Goal: Find specific page/section: Find specific page/section

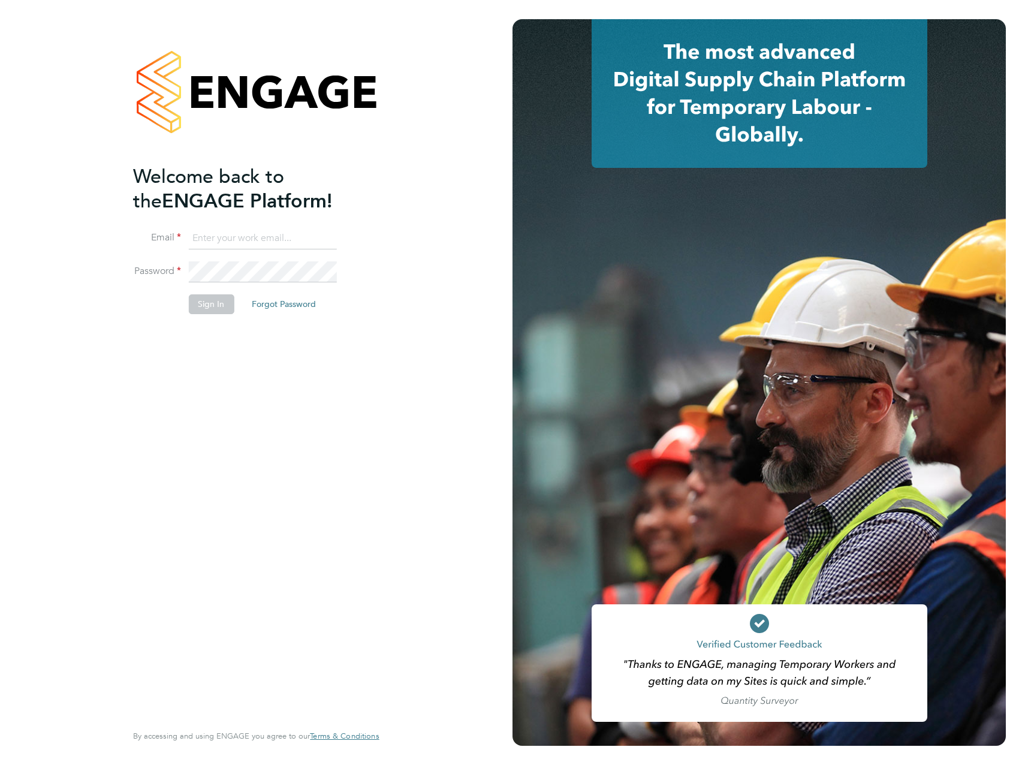
type input "[PERSON_NAME][EMAIL_ADDRESS][PERSON_NAME][DOMAIN_NAME]"
click at [198, 301] on button "Sign In" at bounding box center [211, 303] width 46 height 19
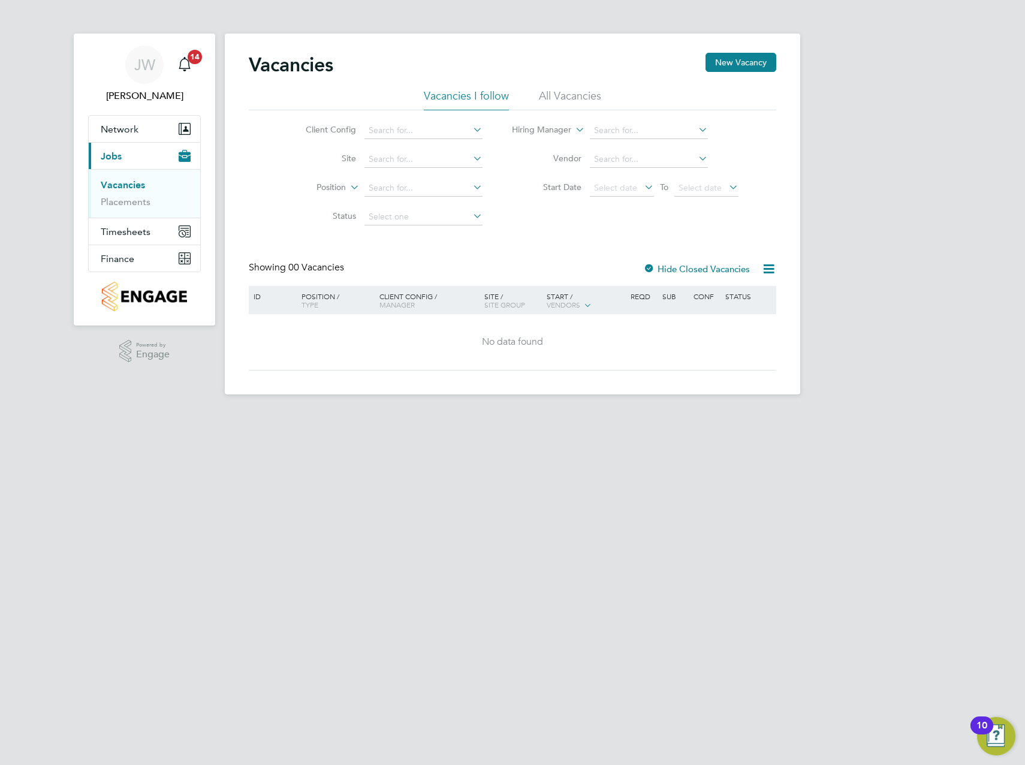
click at [575, 102] on li "All Vacancies" at bounding box center [570, 100] width 62 height 22
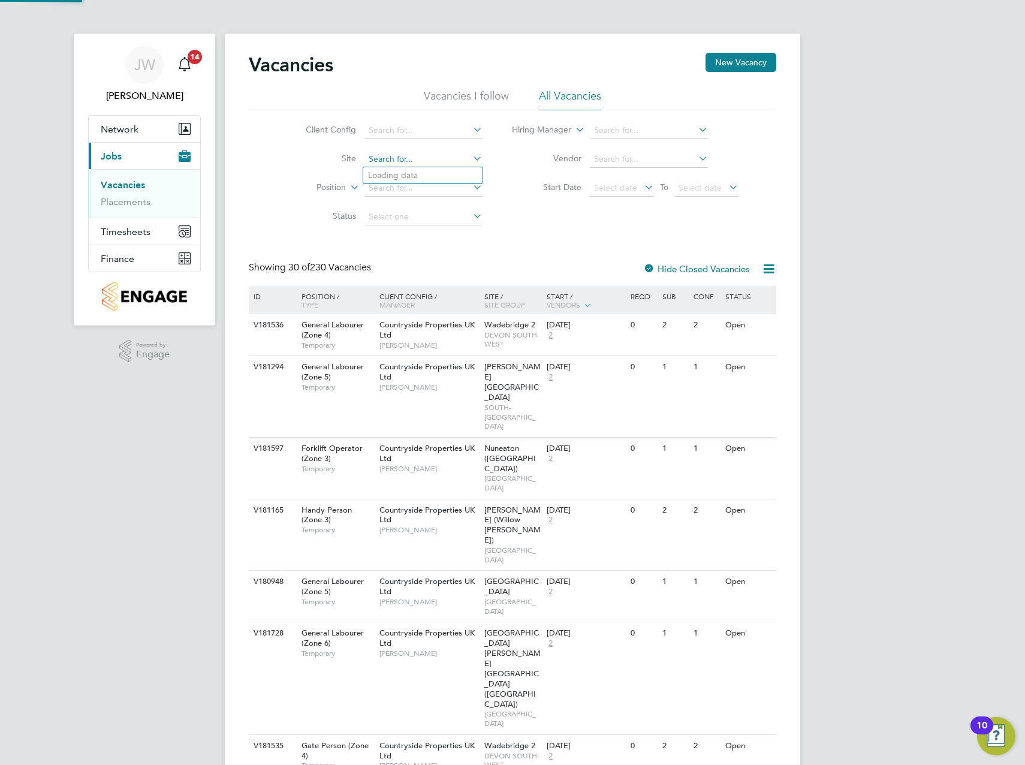
click at [397, 161] on input at bounding box center [423, 159] width 118 height 17
click at [400, 177] on li "Alva redus (Fairham)" at bounding box center [484, 175] width 242 height 16
type input "Alvaredus (Fairham)"
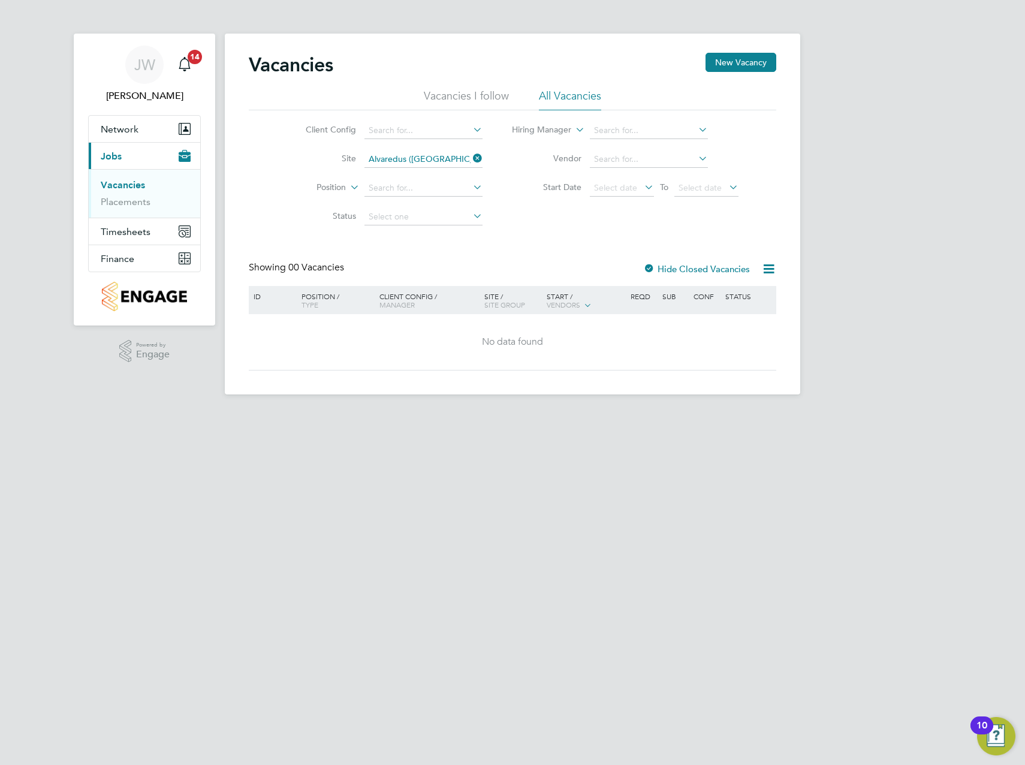
click at [650, 268] on div at bounding box center [649, 270] width 12 height 12
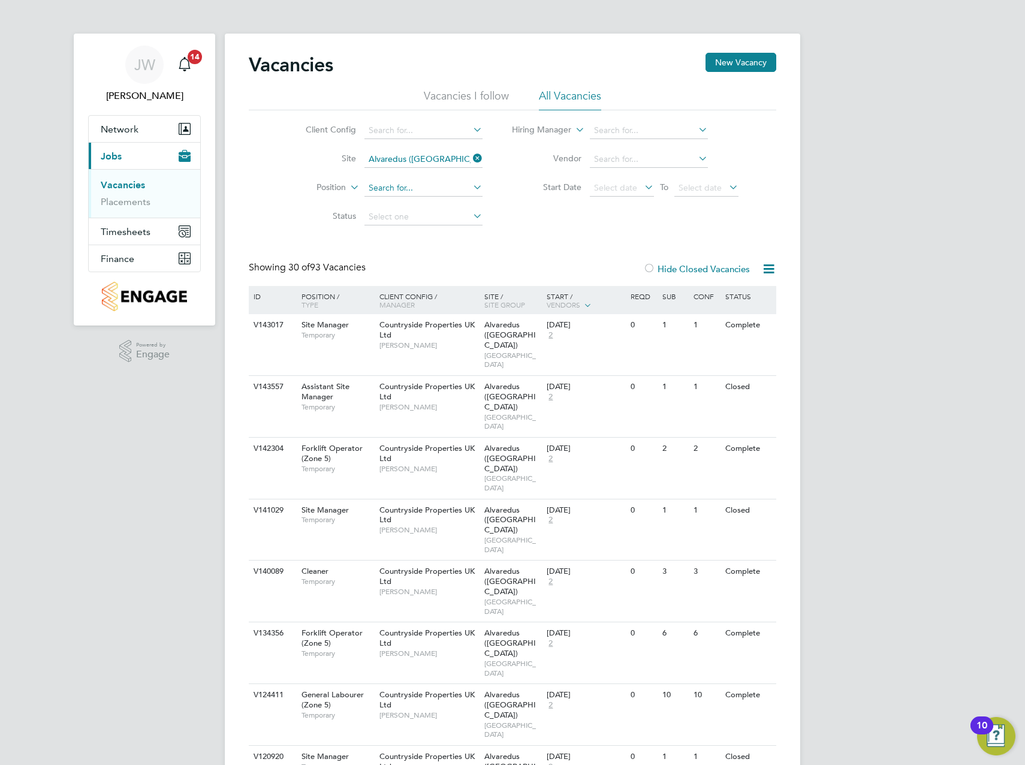
click at [435, 182] on input at bounding box center [423, 188] width 118 height 17
type input "p"
click at [393, 124] on input at bounding box center [423, 130] width 118 height 17
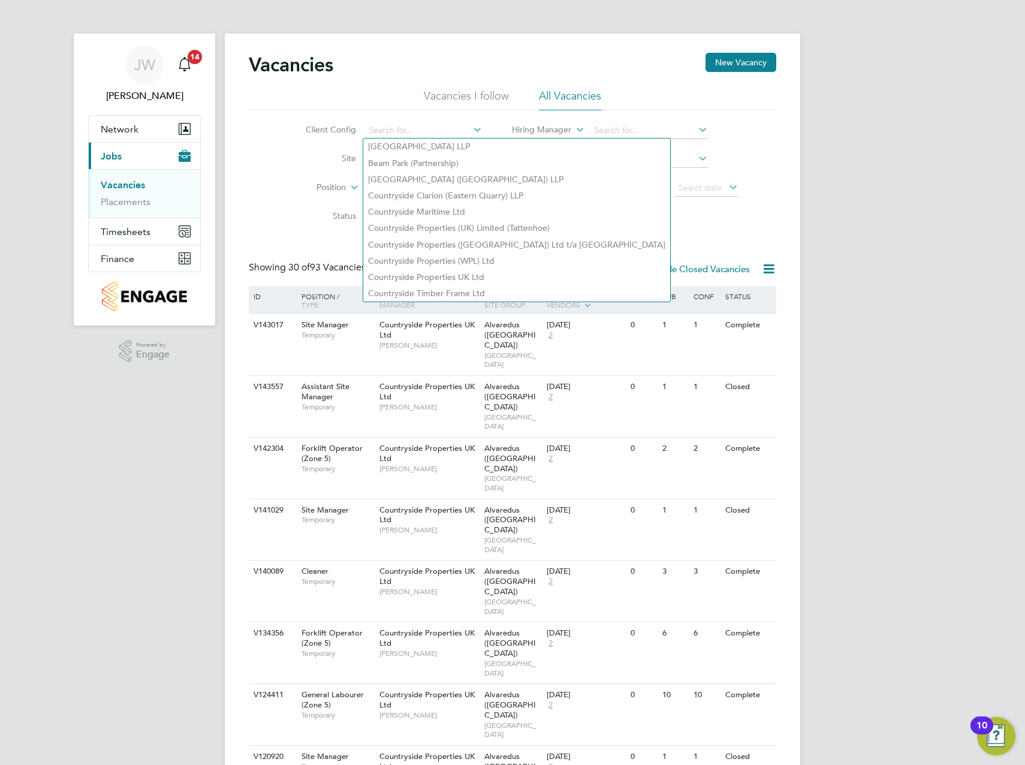
click at [670, 221] on div "Client Config Site Alvaredus (Fairham) Position Status Hiring Manager Vendor St…" at bounding box center [512, 170] width 527 height 121
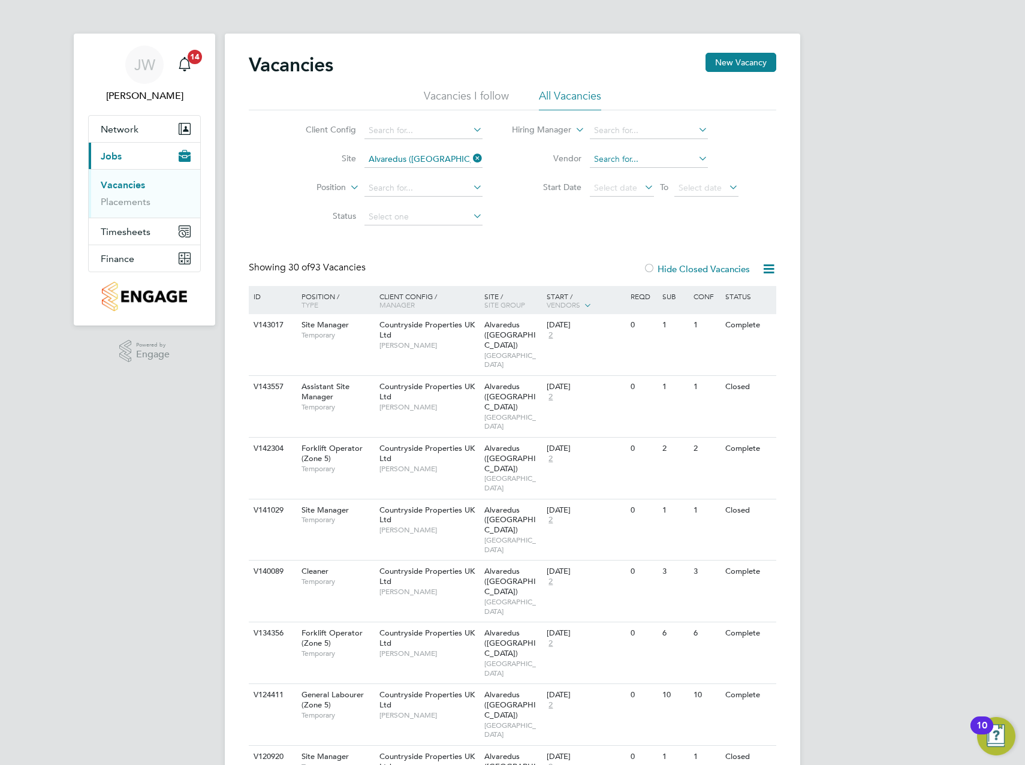
click at [595, 158] on input at bounding box center [649, 159] width 118 height 17
click at [613, 171] on li "Linsc o Limited" at bounding box center [648, 175] width 119 height 16
type input "Linsco Limited"
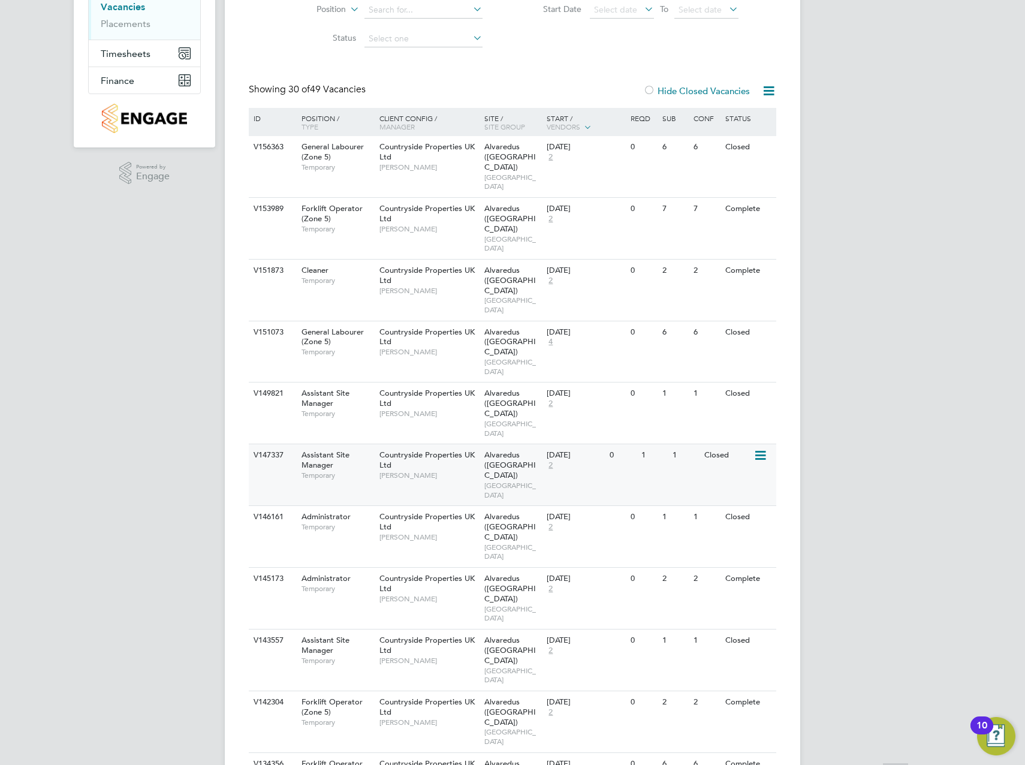
scroll to position [360, 0]
